Goal: Ask a question

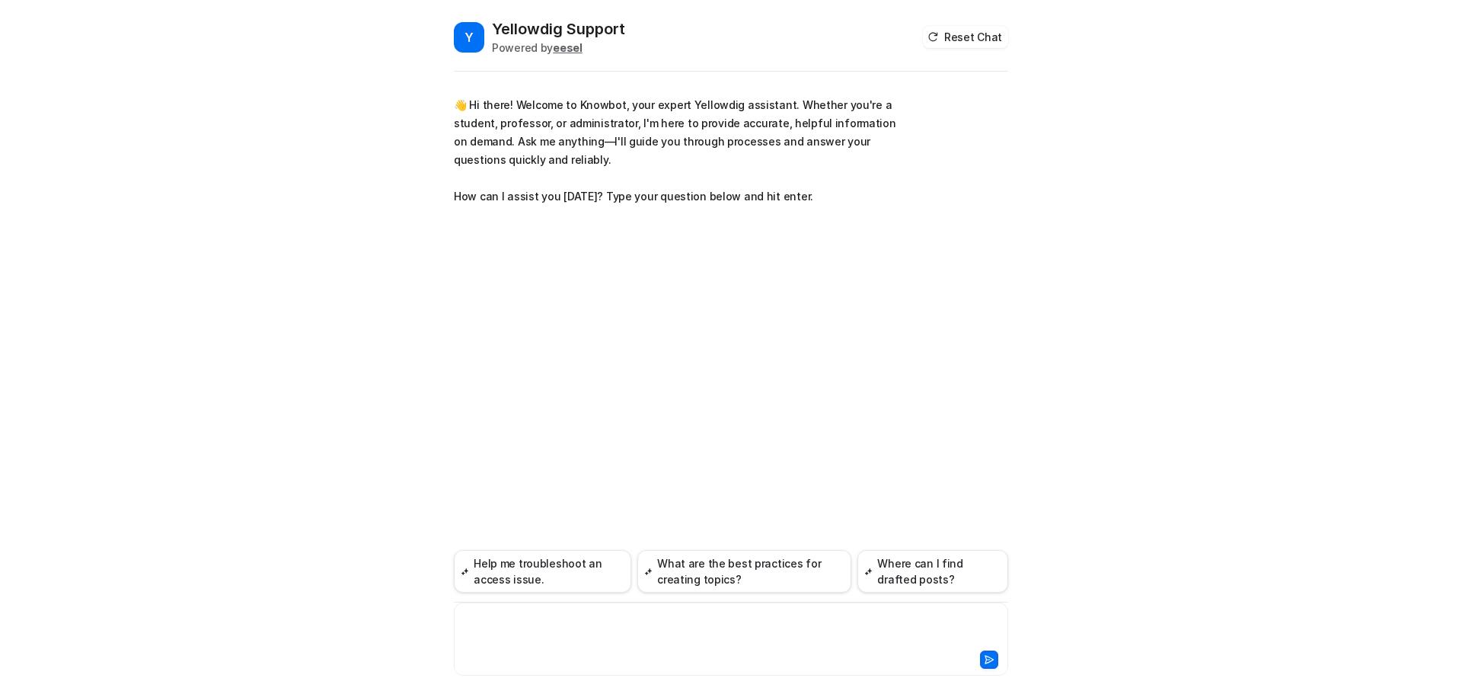
click at [583, 641] on div at bounding box center [731, 629] width 547 height 35
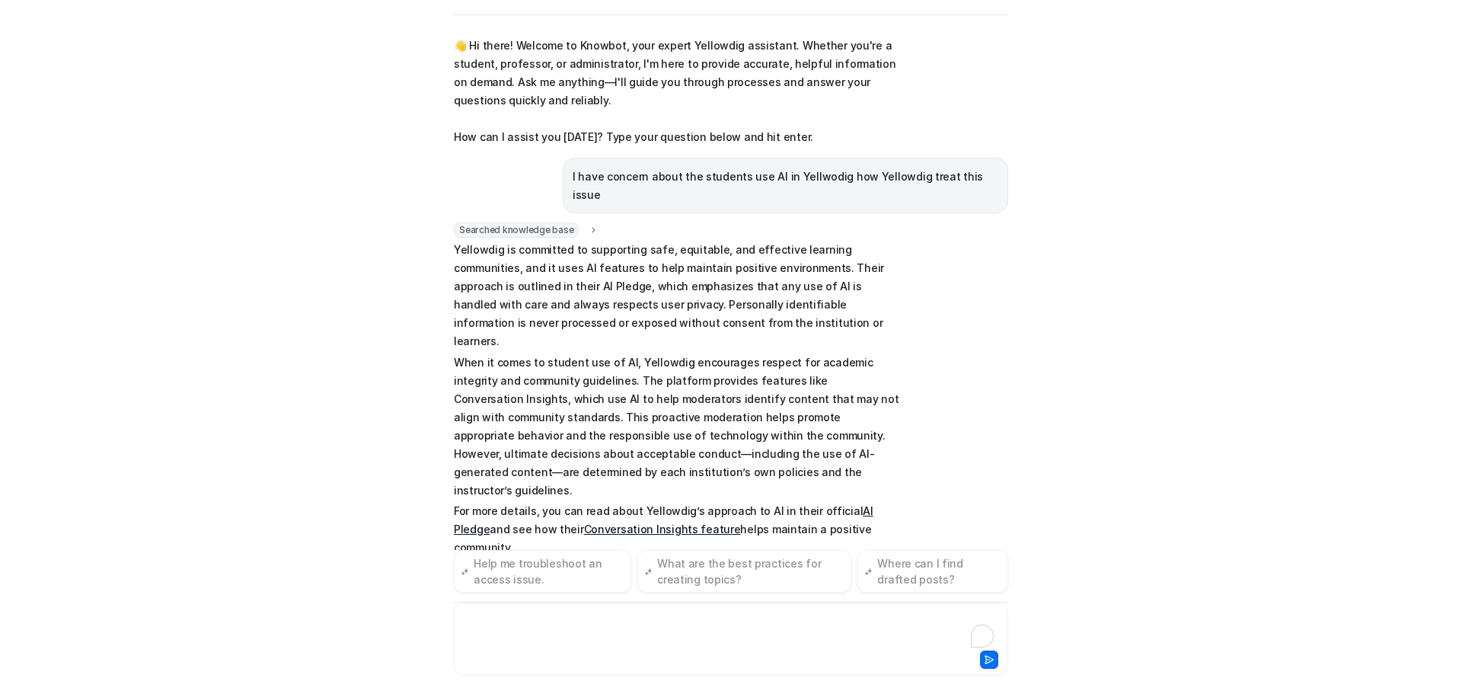
scroll to position [21, 0]
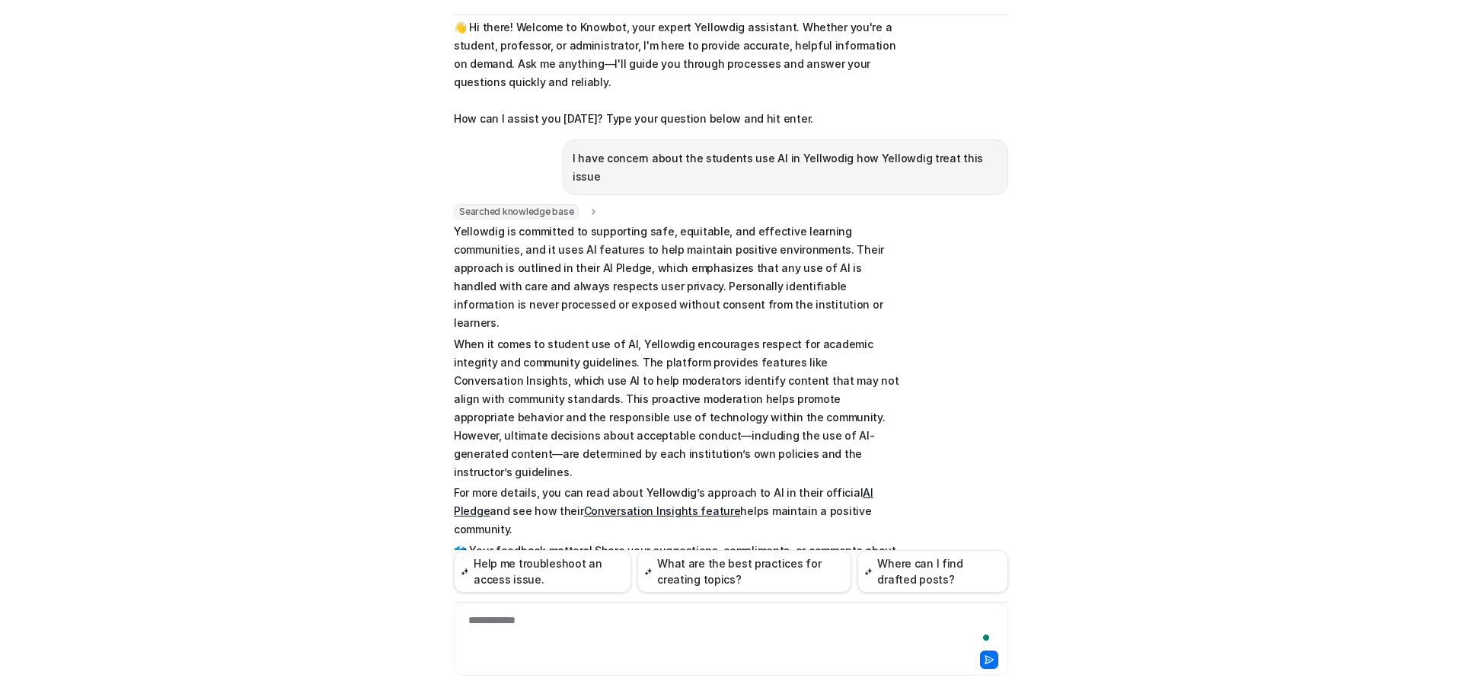
click at [644, 504] on link "Conversation Insights feature" at bounding box center [662, 510] width 157 height 13
click at [726, 652] on div at bounding box center [731, 657] width 547 height 21
click at [865, 486] on link "AI Pledge" at bounding box center [664, 501] width 420 height 31
click at [588, 629] on div "To enrich screen reader interactions, please activate Accessibility in Grammarl…" at bounding box center [731, 629] width 547 height 35
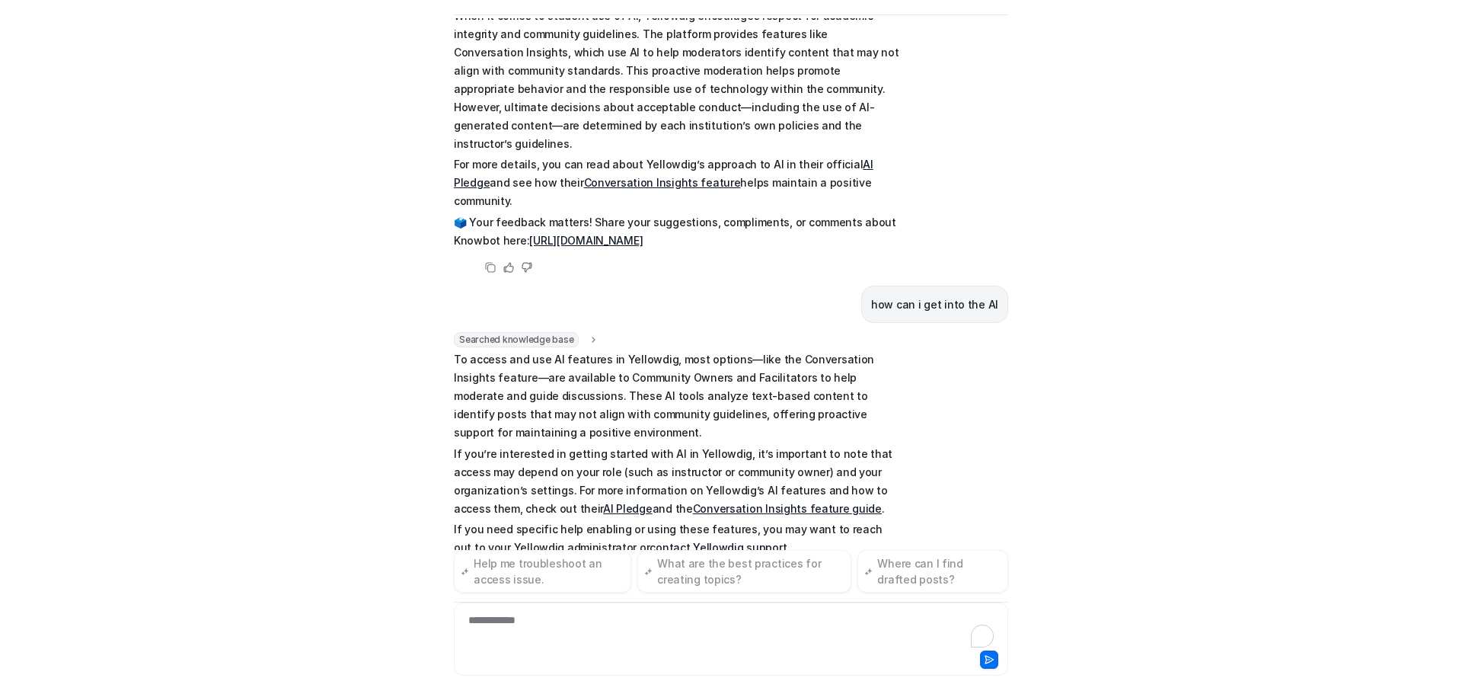
scroll to position [368, 0]
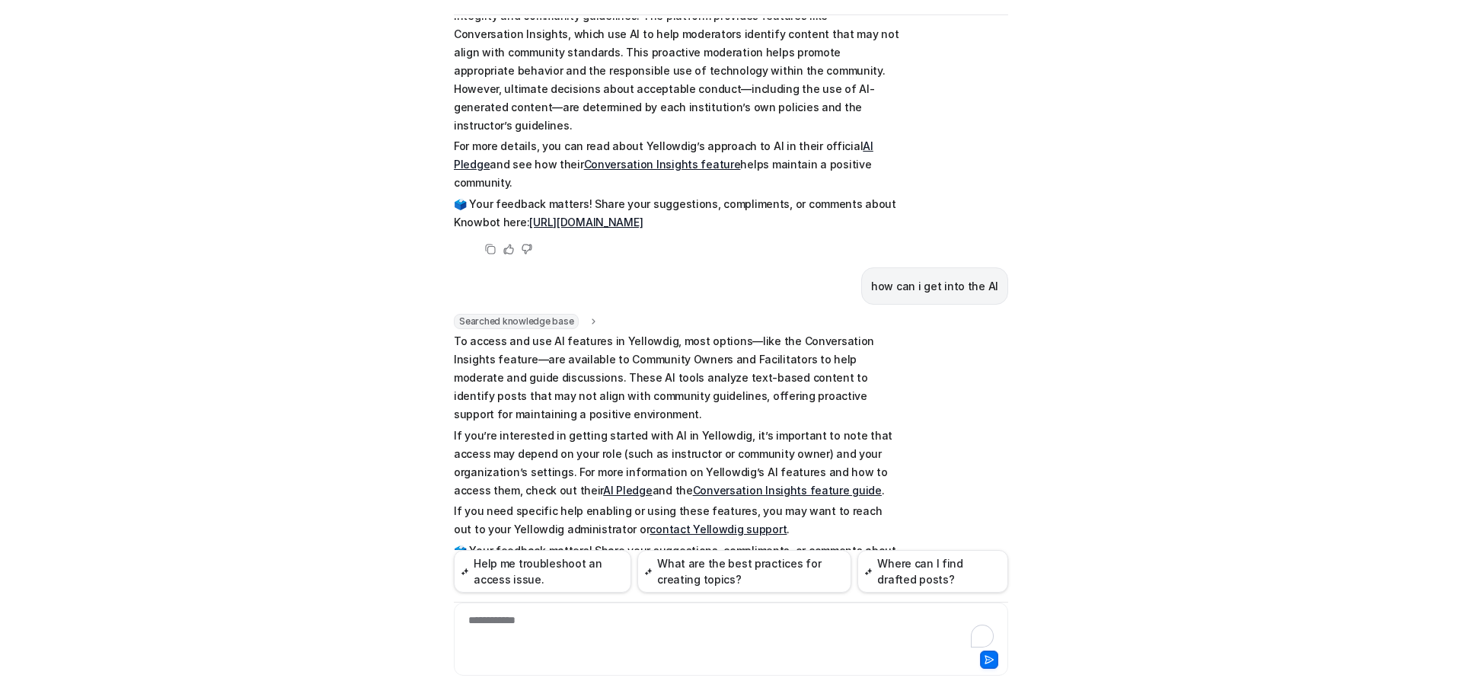
click at [781, 625] on div "**********" at bounding box center [731, 629] width 547 height 35
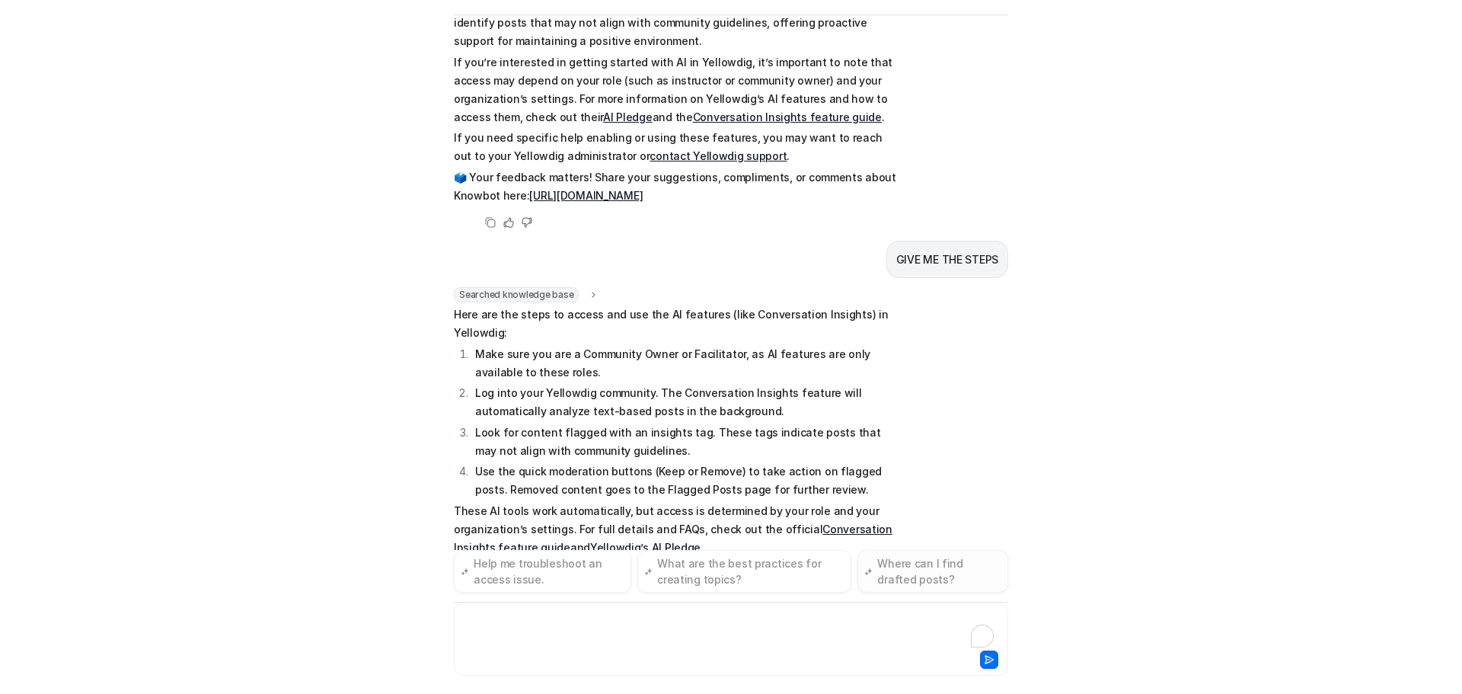
scroll to position [759, 0]
